Goal: Task Accomplishment & Management: Use online tool/utility

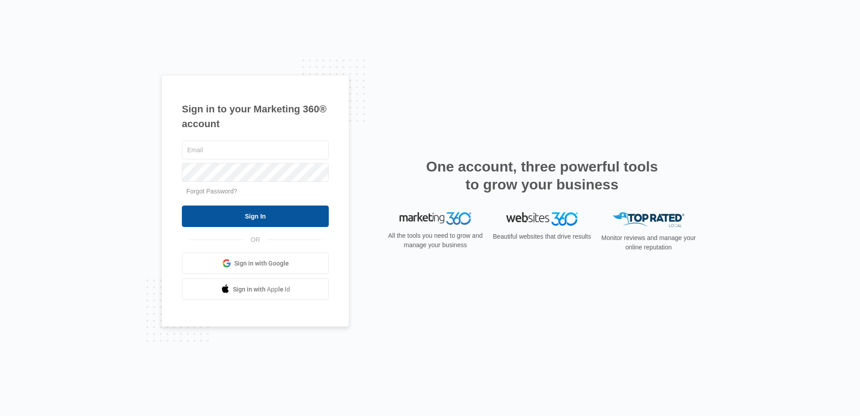
type input "[PERSON_NAME][EMAIL_ADDRESS][DOMAIN_NAME]"
click at [270, 222] on input "Sign In" at bounding box center [255, 217] width 147 height 22
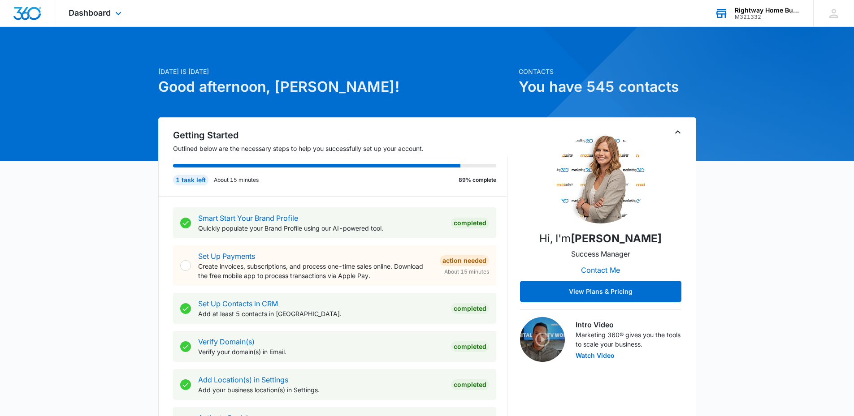
click at [736, 11] on div "Rightway Home Builders" at bounding box center [766, 10] width 65 height 7
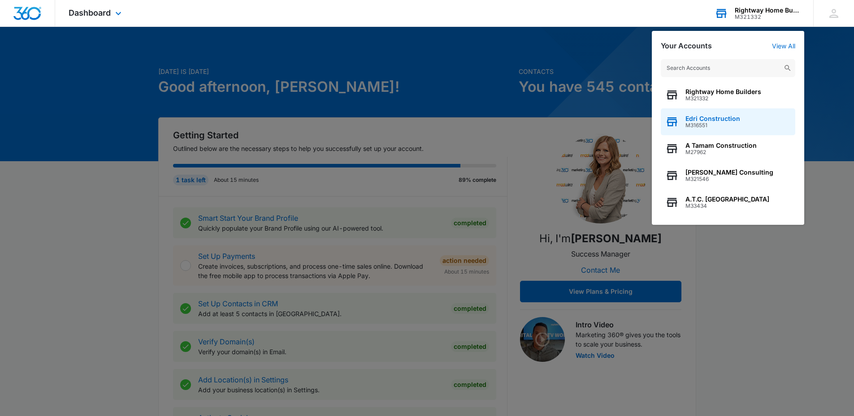
click at [724, 126] on span "M316551" at bounding box center [712, 125] width 55 height 6
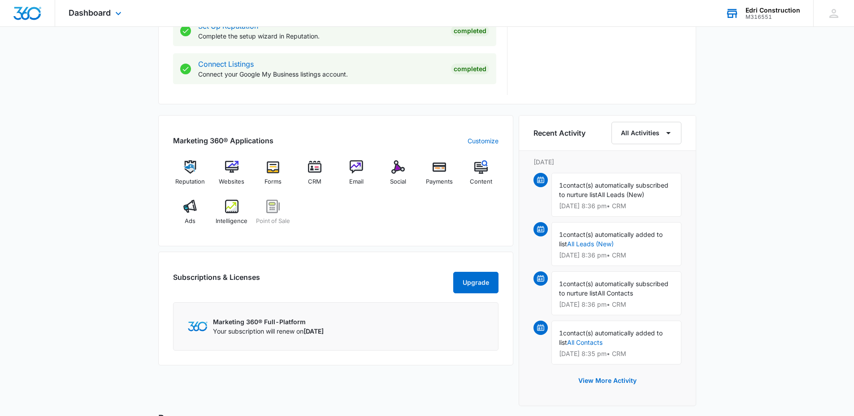
scroll to position [493, 0]
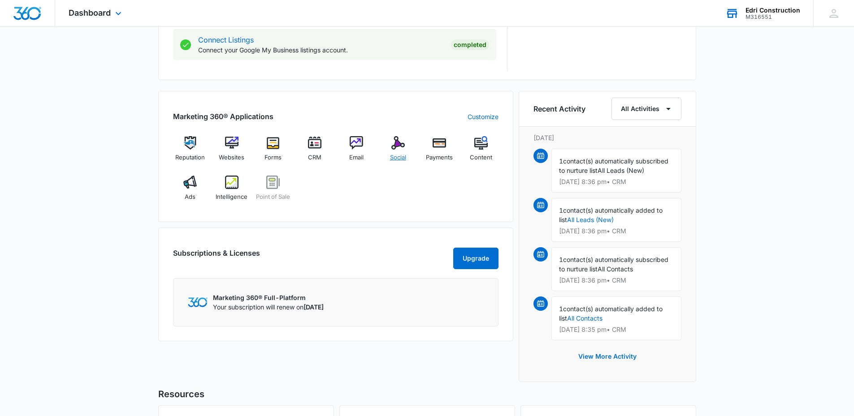
click at [397, 154] on span "Social" at bounding box center [398, 157] width 16 height 9
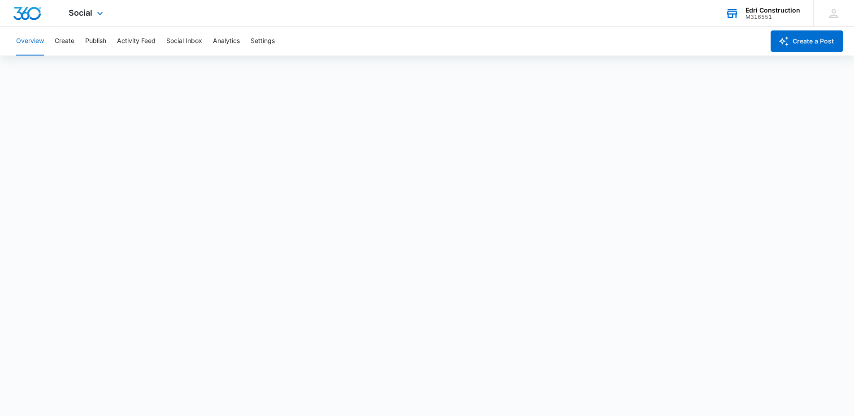
scroll to position [2, 0]
click at [818, 42] on button "Create a Post" at bounding box center [806, 41] width 73 height 22
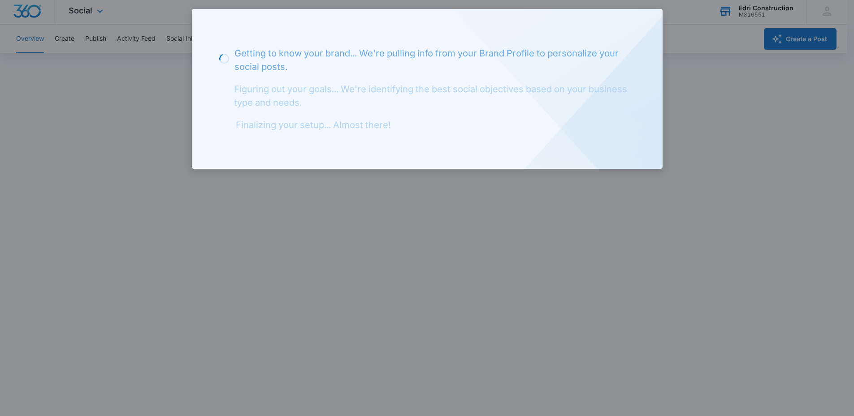
click at [811, 165] on div at bounding box center [427, 208] width 854 height 416
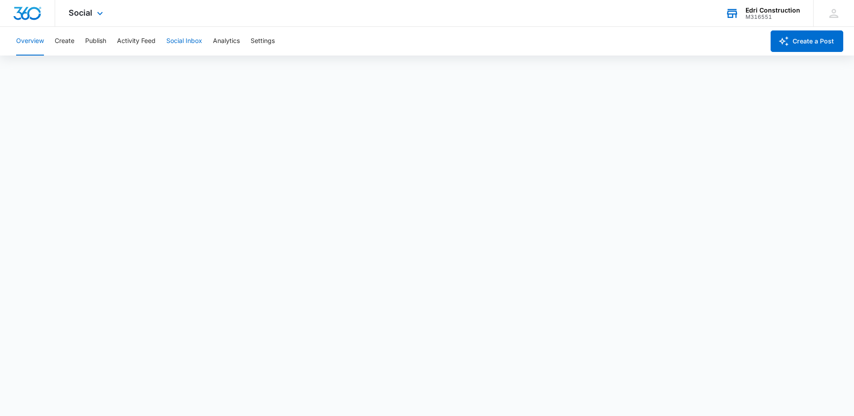
scroll to position [0, 0]
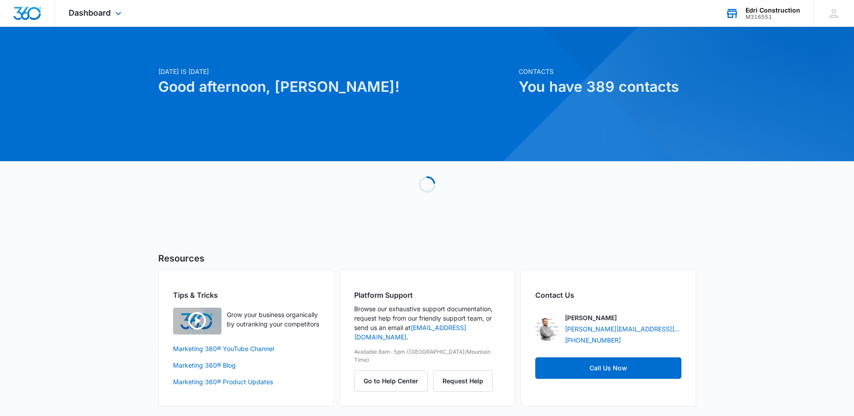
click at [793, 17] on div "M316551" at bounding box center [772, 17] width 55 height 6
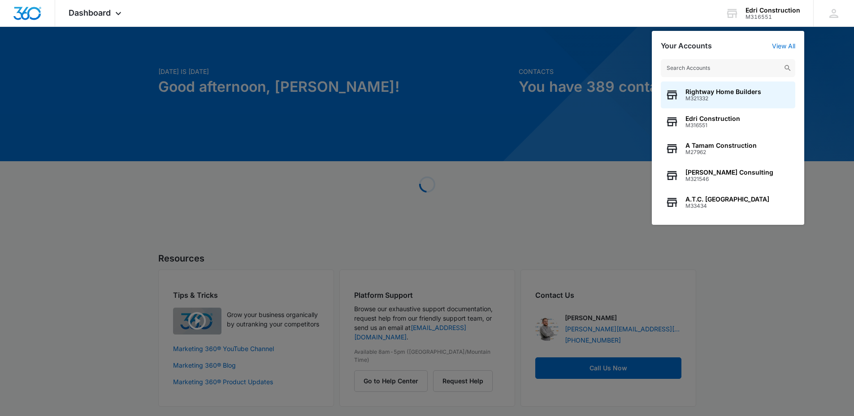
click at [842, 93] on div at bounding box center [427, 208] width 854 height 416
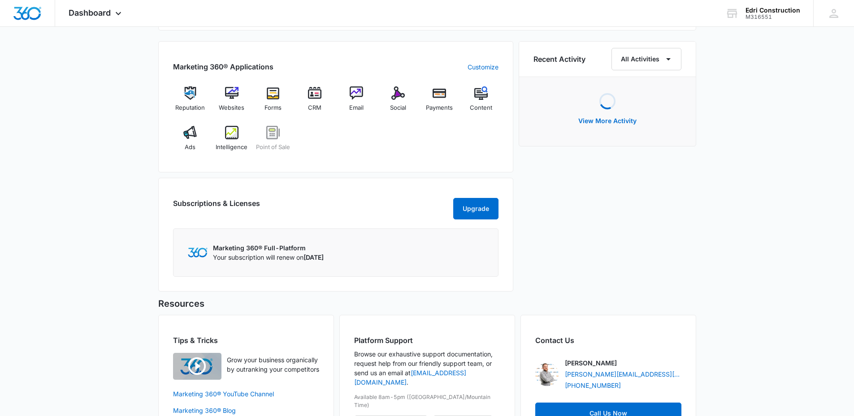
scroll to position [598, 0]
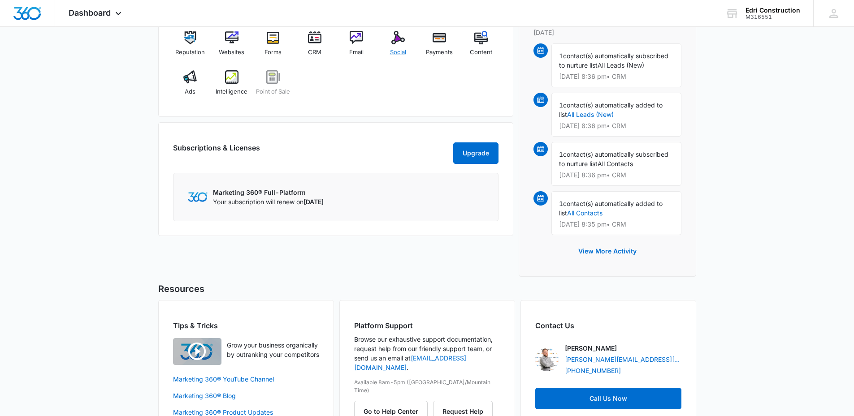
click at [386, 37] on div "Social" at bounding box center [397, 47] width 34 height 32
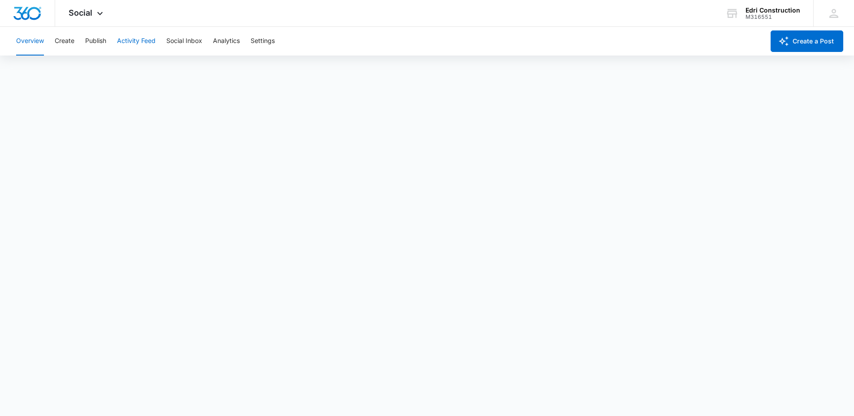
click at [137, 43] on button "Activity Feed" at bounding box center [136, 41] width 39 height 29
click at [99, 47] on button "Publish" at bounding box center [95, 41] width 21 height 29
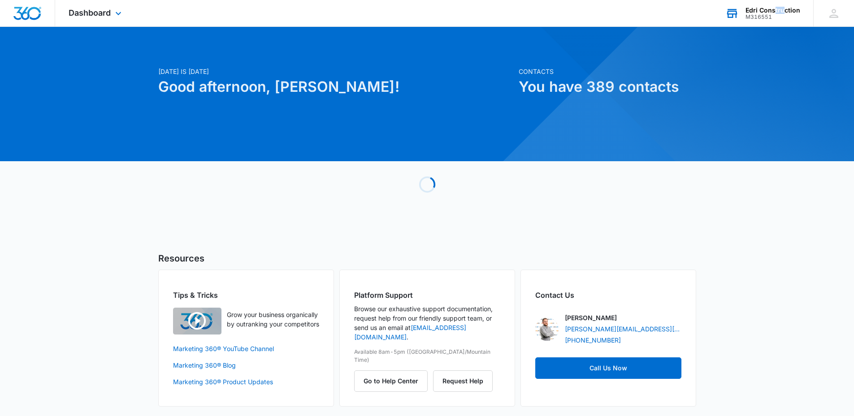
drag, startPoint x: 779, startPoint y: 7, endPoint x: 780, endPoint y: 12, distance: 5.5
click at [783, 6] on div "Edri Construction M316551 Your Accounts View All" at bounding box center [761, 13] width 101 height 26
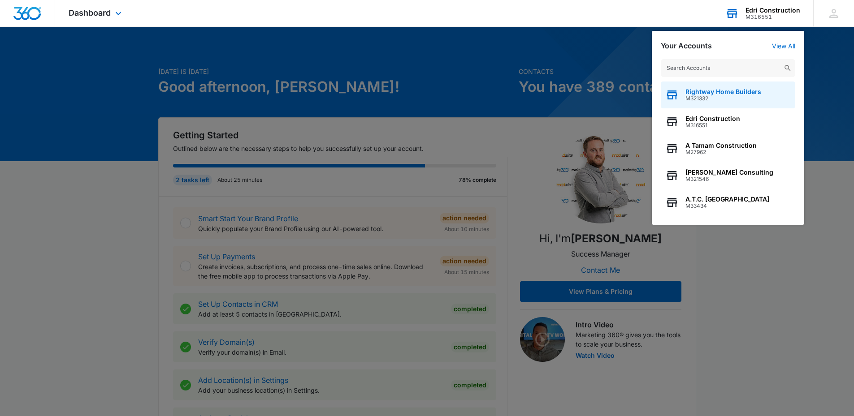
click at [747, 99] on span "M321332" at bounding box center [723, 98] width 76 height 6
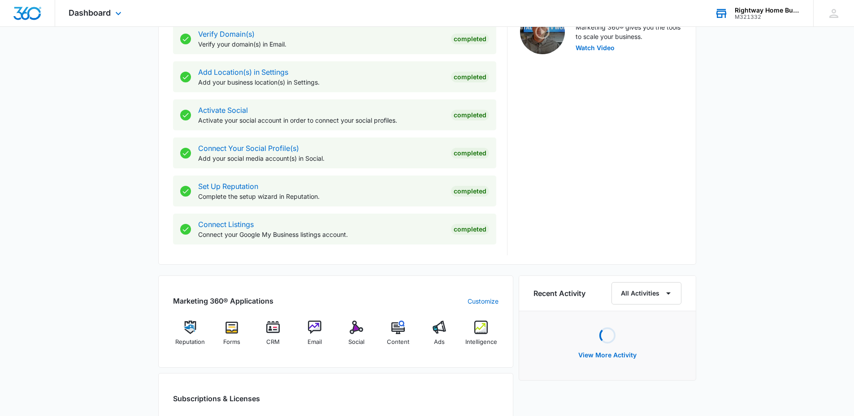
scroll to position [449, 0]
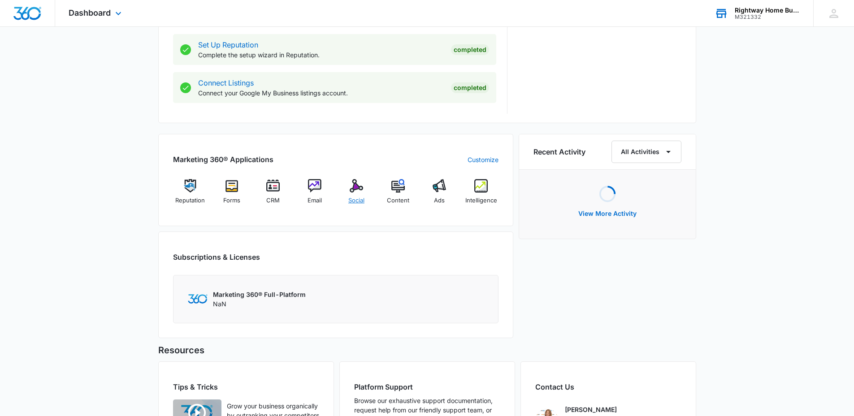
click at [357, 198] on span "Social" at bounding box center [356, 200] width 16 height 9
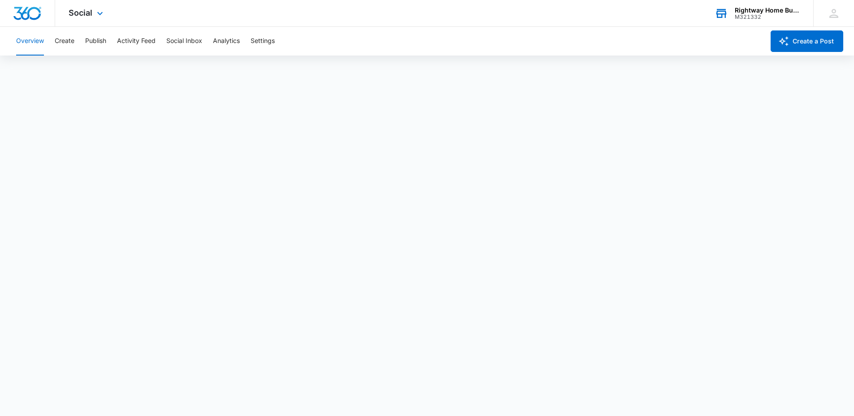
scroll to position [2, 0]
